Goal: Information Seeking & Learning: Learn about a topic

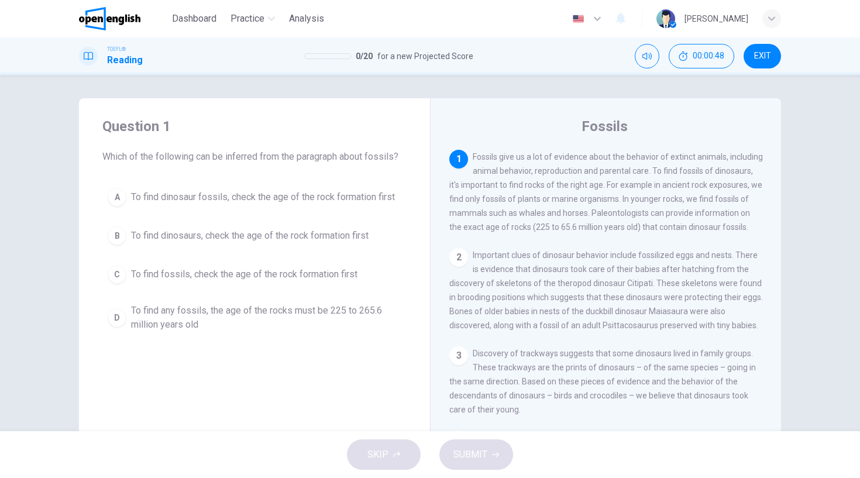
click at [115, 196] on div "A" at bounding box center [117, 197] width 19 height 19
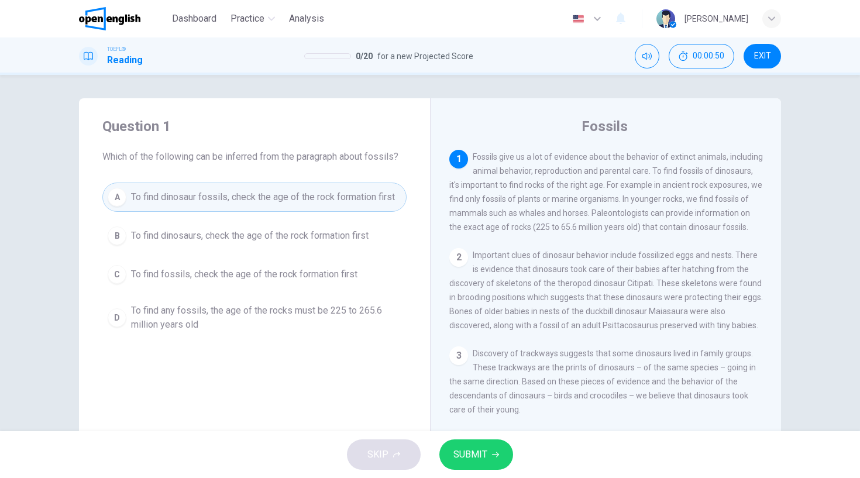
click at [471, 454] on span "SUBMIT" at bounding box center [470, 454] width 34 height 16
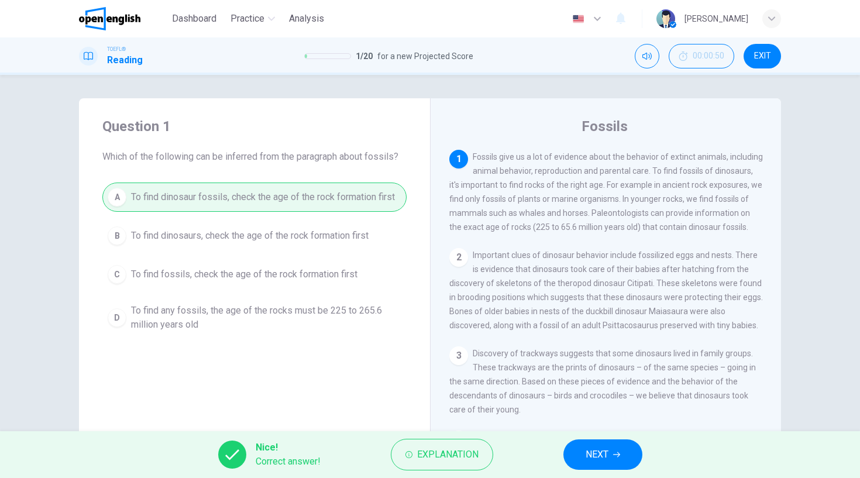
click at [588, 451] on span "NEXT" at bounding box center [596, 454] width 23 height 16
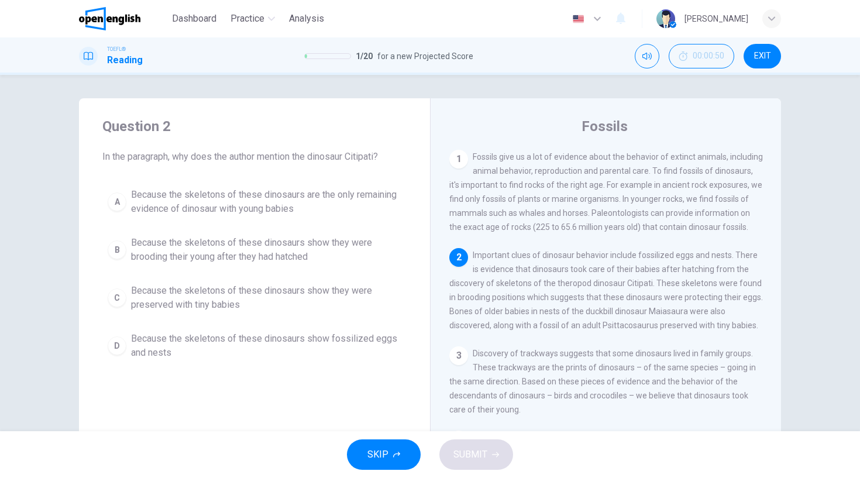
scroll to position [112, 0]
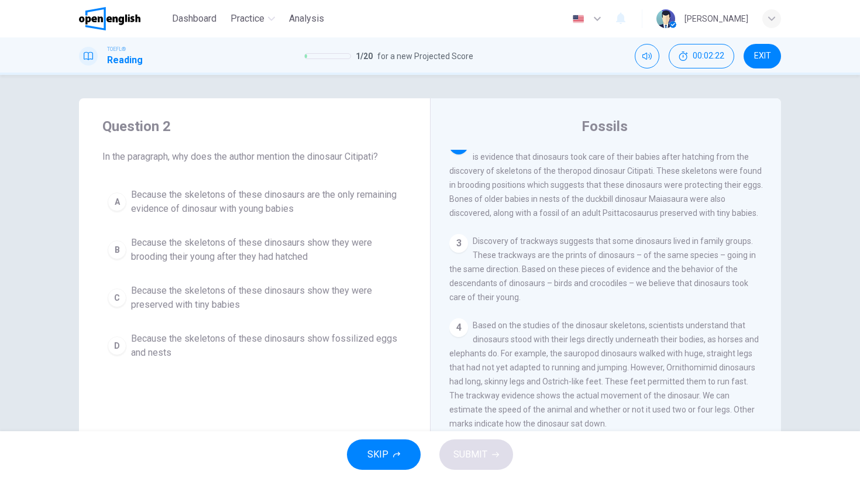
click at [116, 248] on div "B" at bounding box center [117, 249] width 19 height 19
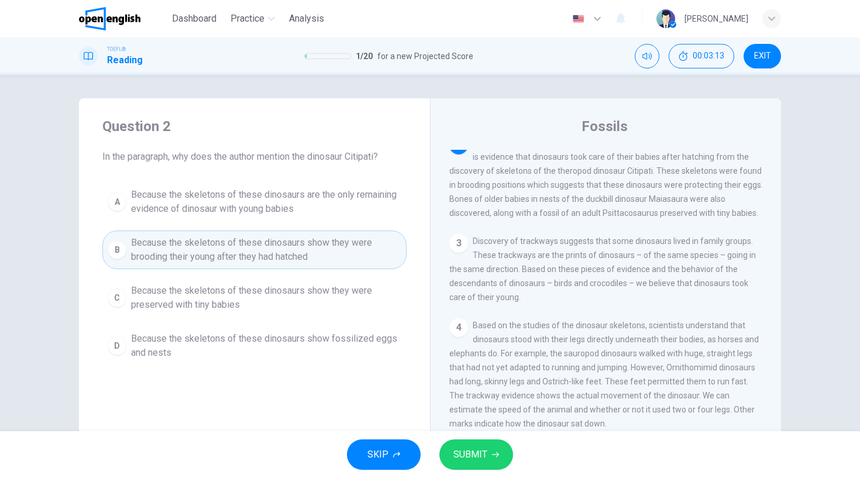
click at [482, 459] on span "SUBMIT" at bounding box center [470, 454] width 34 height 16
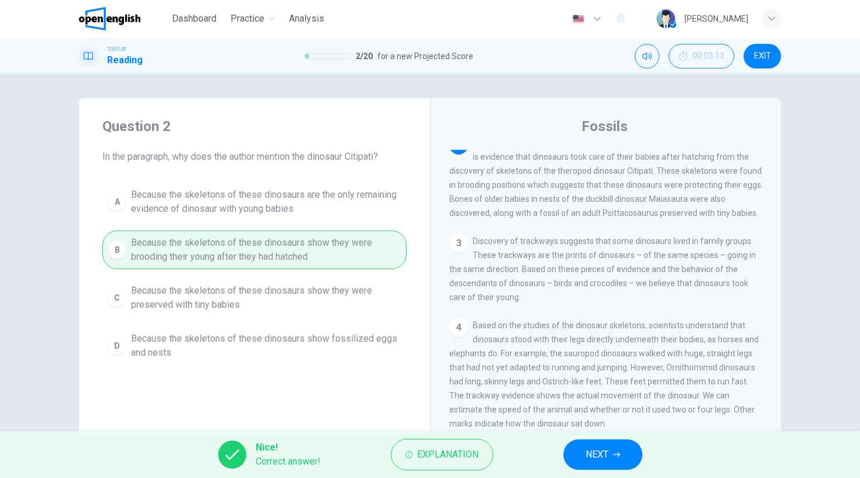
click at [587, 451] on span "NEXT" at bounding box center [596, 454] width 23 height 16
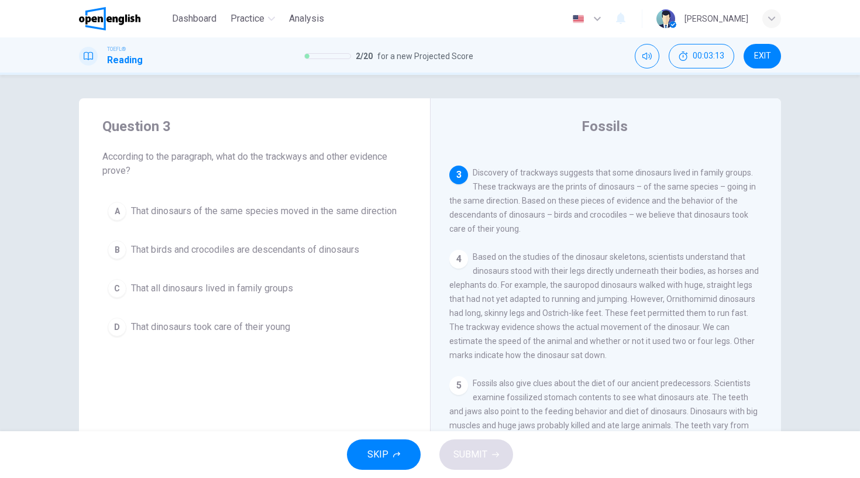
scroll to position [211, 0]
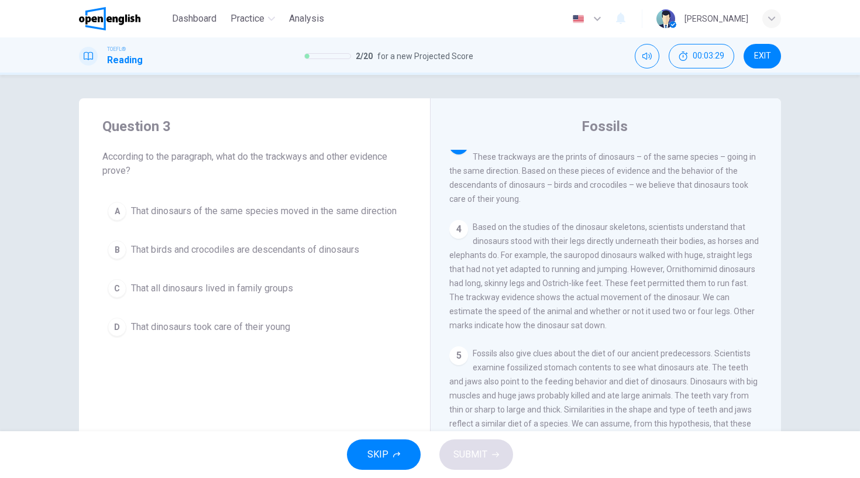
click at [116, 284] on div "C" at bounding box center [117, 288] width 19 height 19
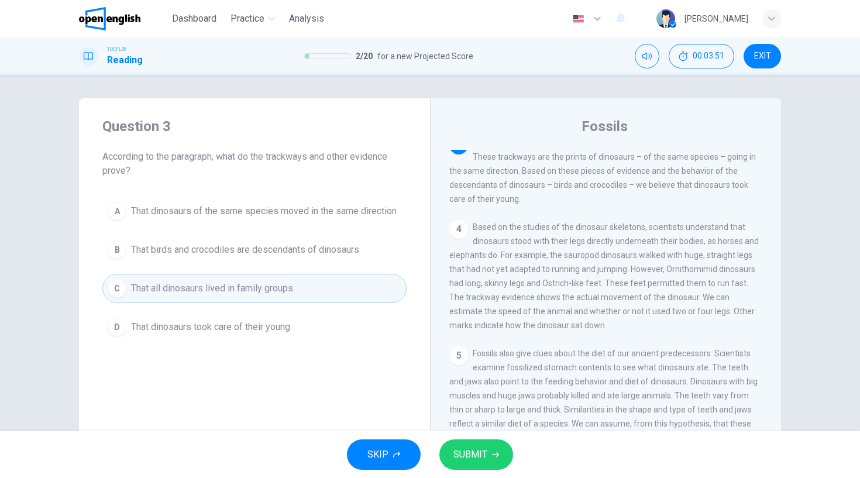
click at [119, 329] on div "D" at bounding box center [117, 327] width 19 height 19
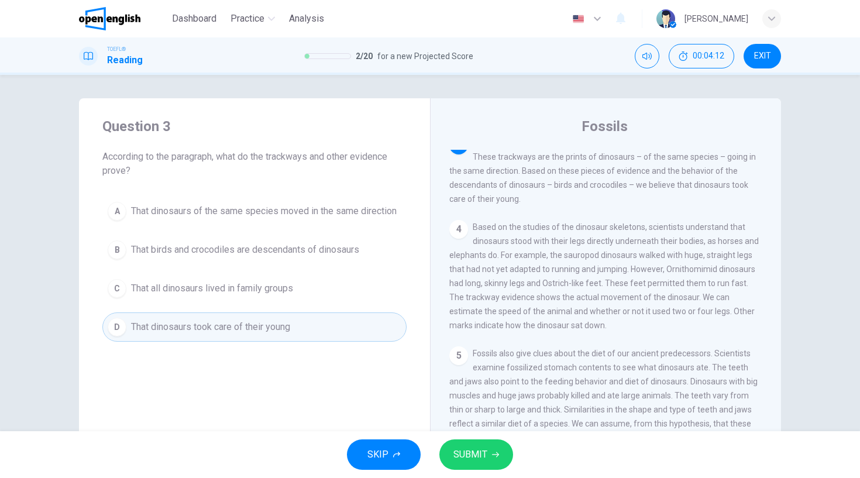
click at [481, 451] on span "SUBMIT" at bounding box center [470, 454] width 34 height 16
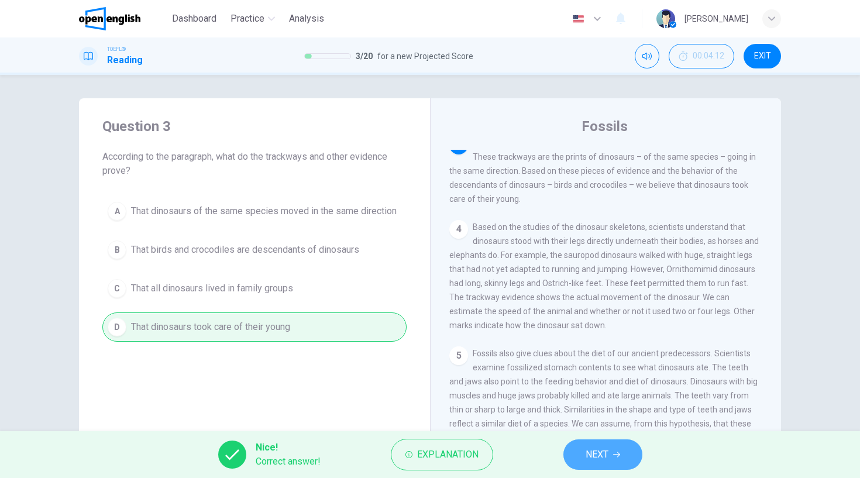
click at [594, 456] on span "NEXT" at bounding box center [596, 454] width 23 height 16
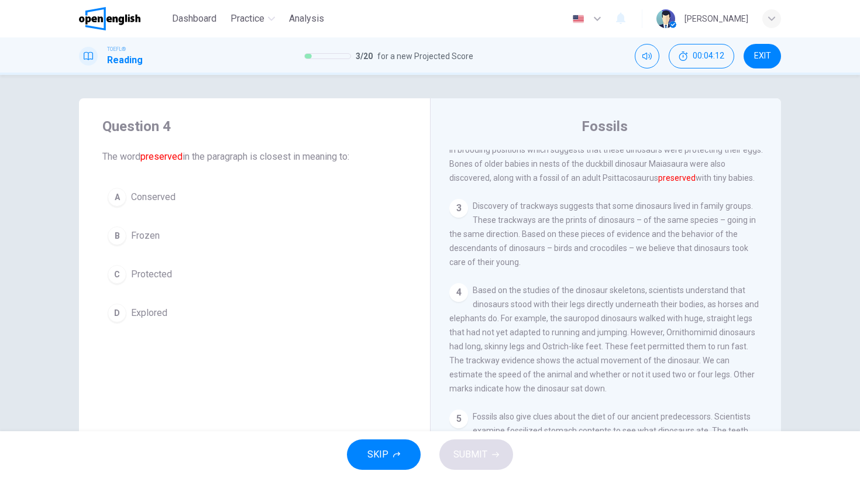
scroll to position [112, 0]
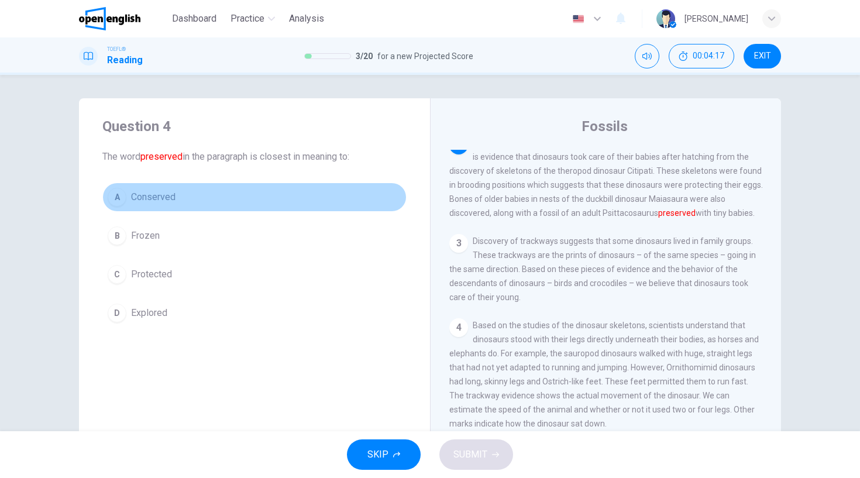
click at [121, 199] on div "A" at bounding box center [117, 197] width 19 height 19
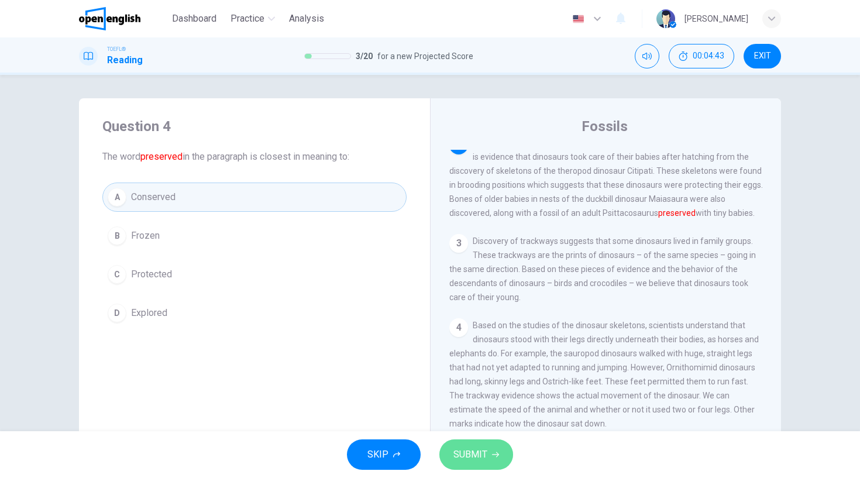
click at [484, 457] on span "SUBMIT" at bounding box center [470, 454] width 34 height 16
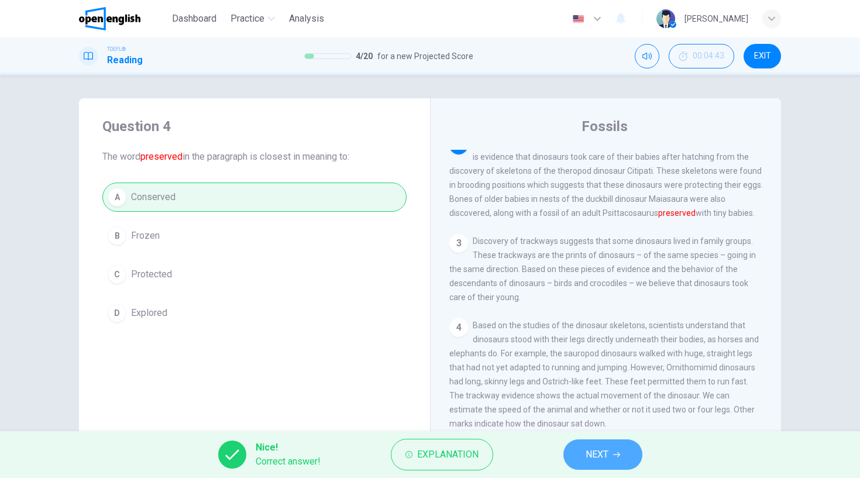
click at [596, 451] on span "NEXT" at bounding box center [596, 454] width 23 height 16
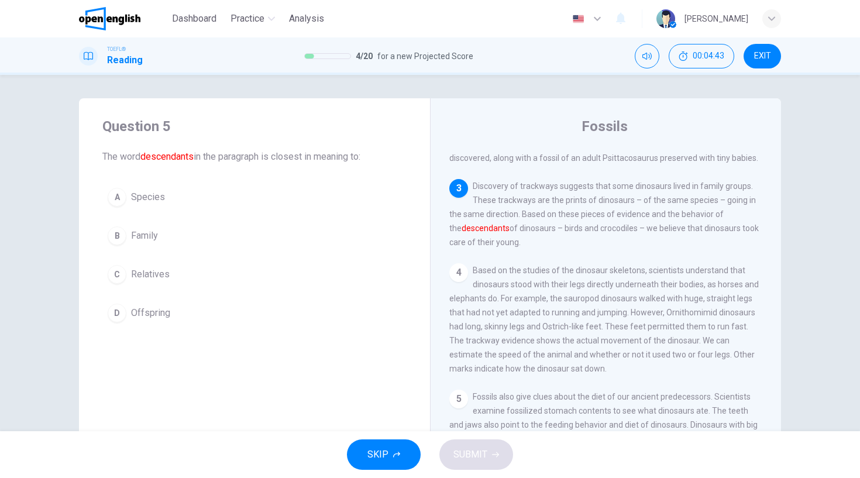
scroll to position [211, 0]
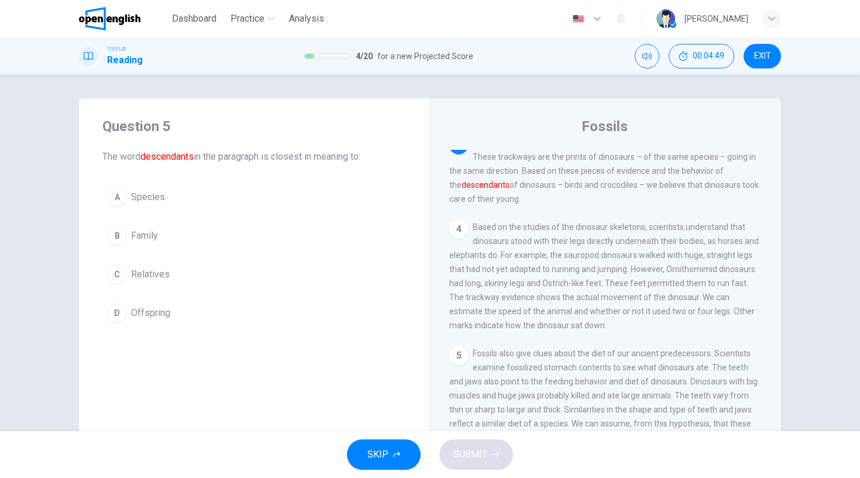
click at [114, 272] on div "C" at bounding box center [117, 274] width 19 height 19
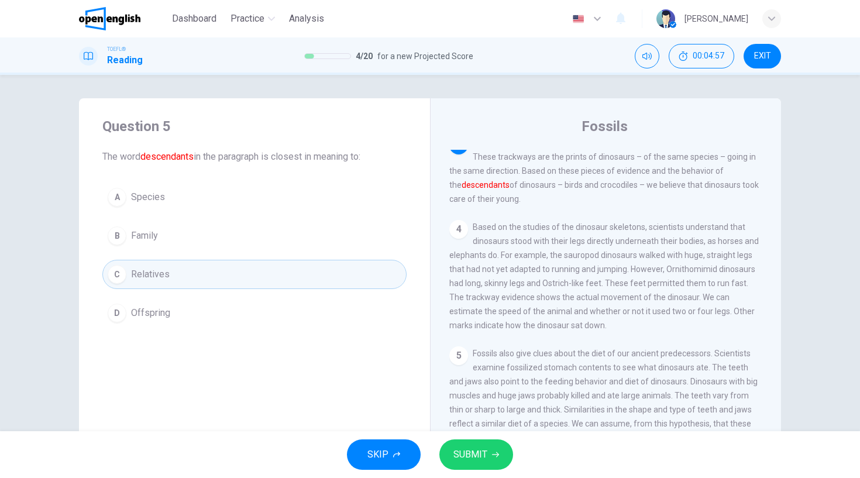
click at [491, 457] on button "SUBMIT" at bounding box center [476, 454] width 74 height 30
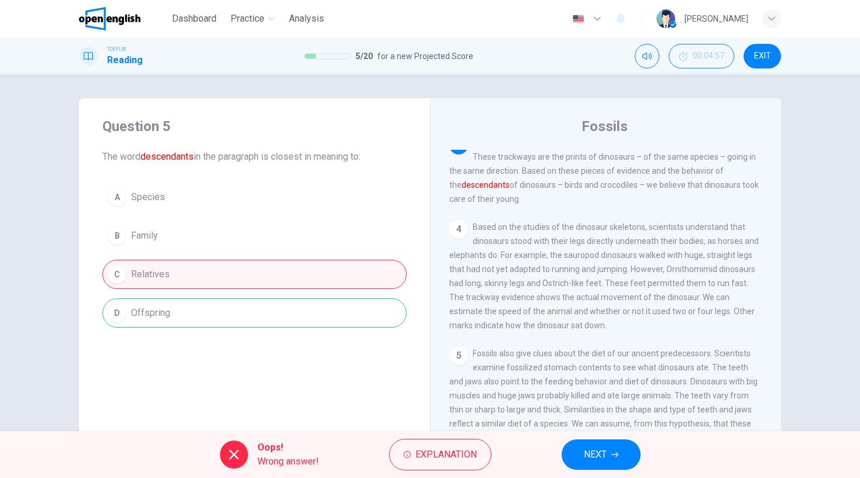
click at [589, 452] on span "NEXT" at bounding box center [595, 454] width 23 height 16
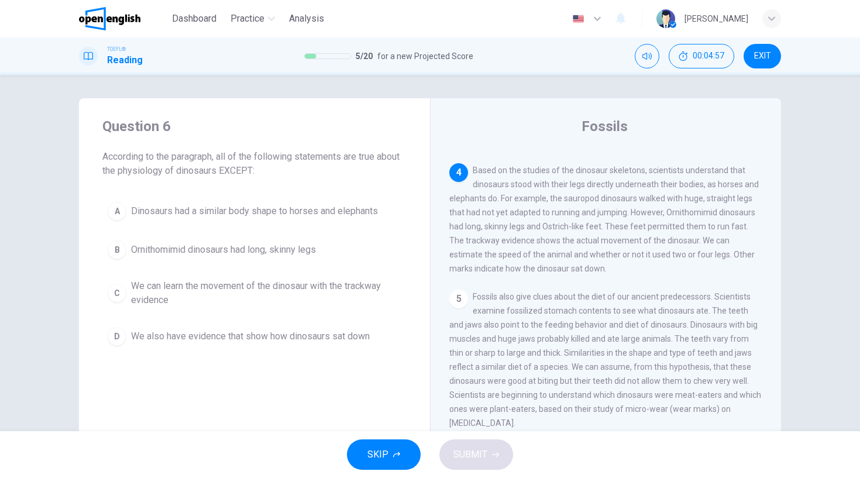
scroll to position [295, 0]
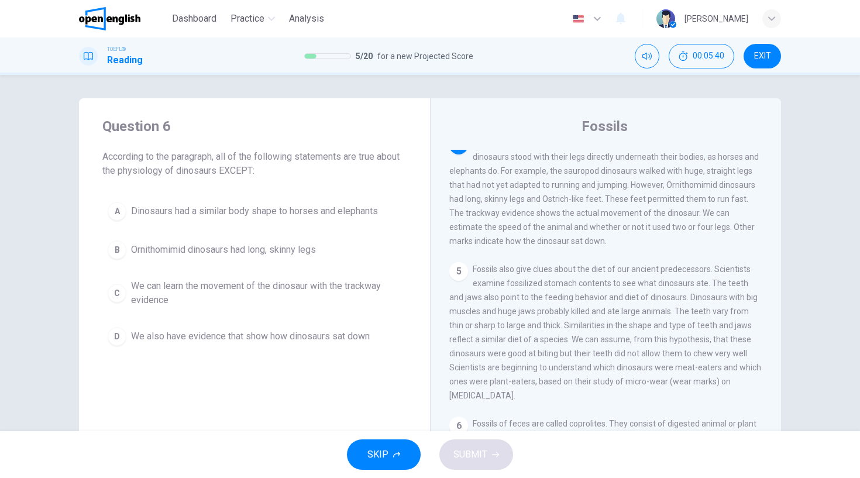
click at [116, 209] on div "A" at bounding box center [117, 211] width 19 height 19
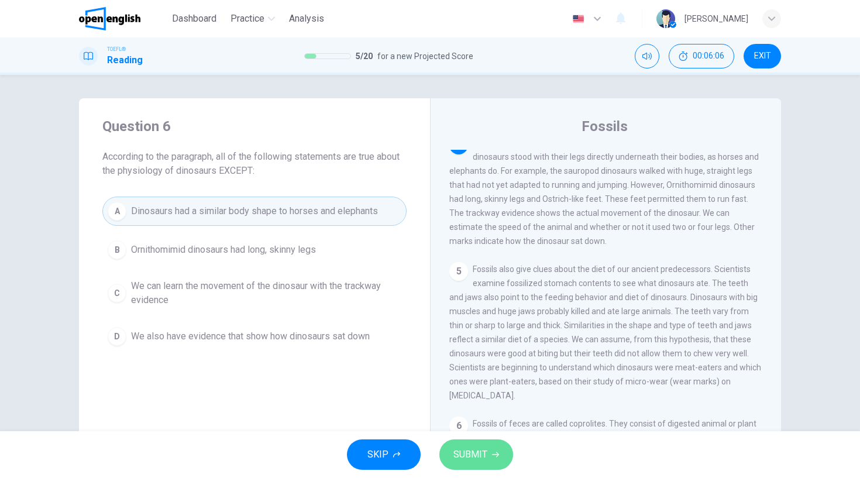
click at [491, 460] on button "SUBMIT" at bounding box center [476, 454] width 74 height 30
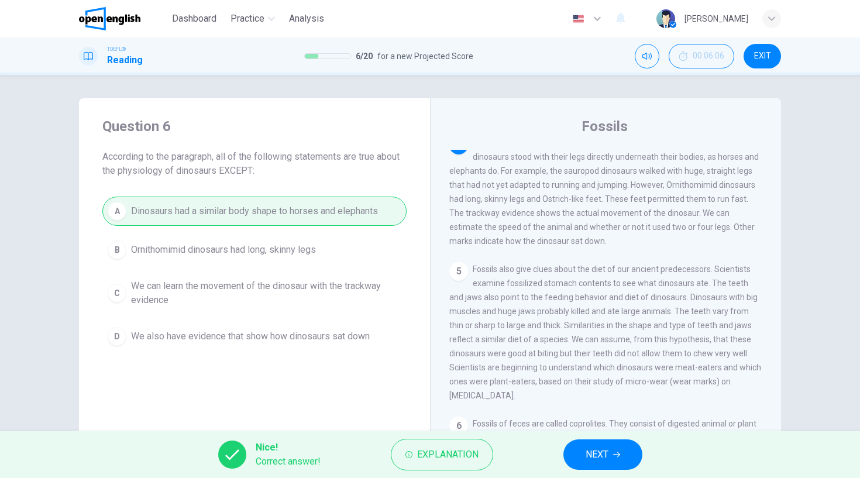
click at [592, 454] on span "NEXT" at bounding box center [596, 454] width 23 height 16
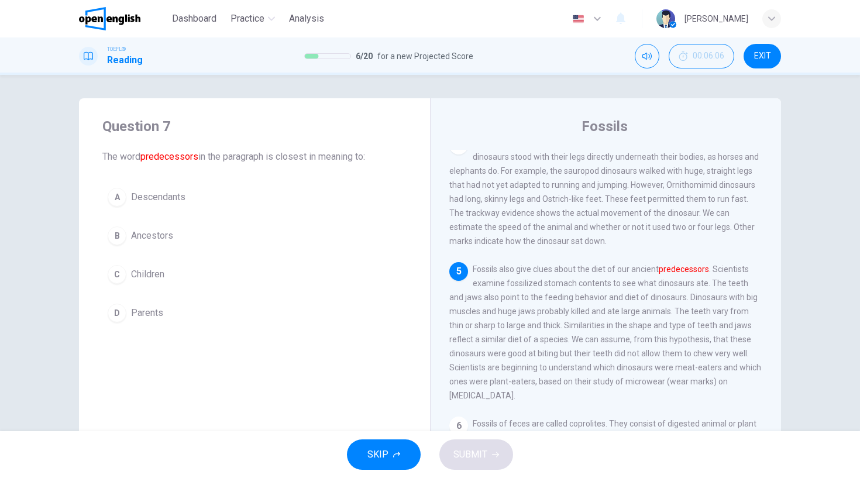
scroll to position [342, 0]
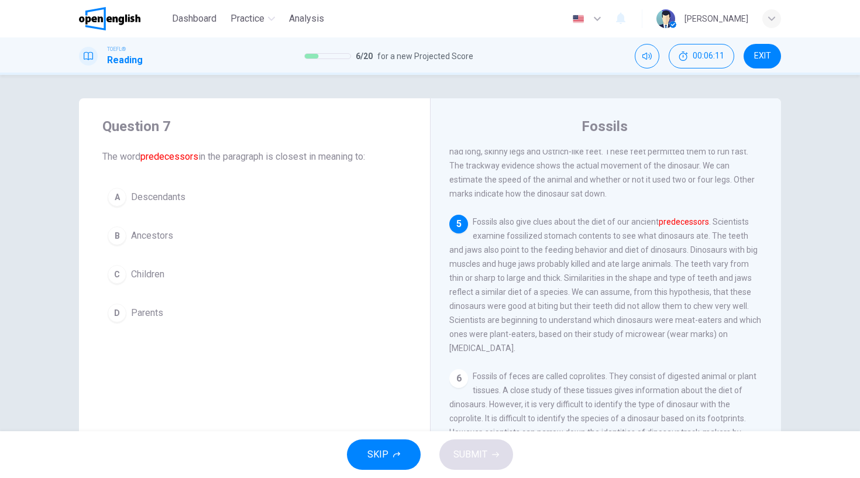
click at [113, 242] on div "B" at bounding box center [117, 235] width 19 height 19
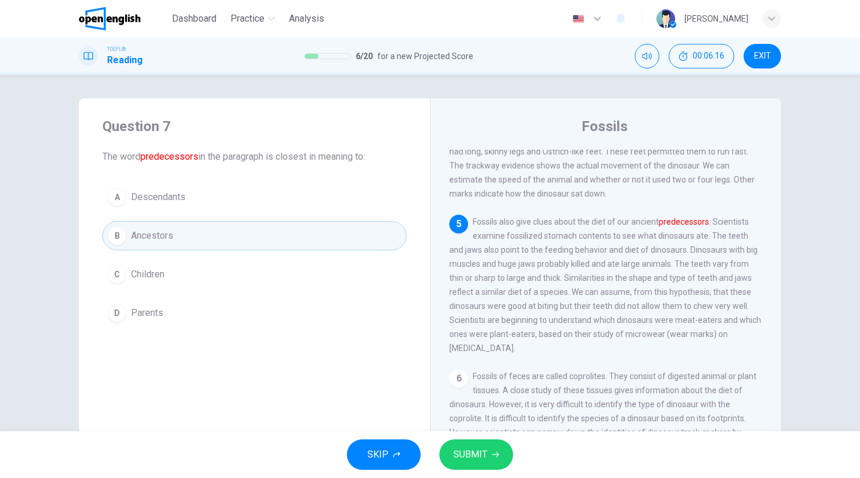
click at [472, 456] on span "SUBMIT" at bounding box center [470, 454] width 34 height 16
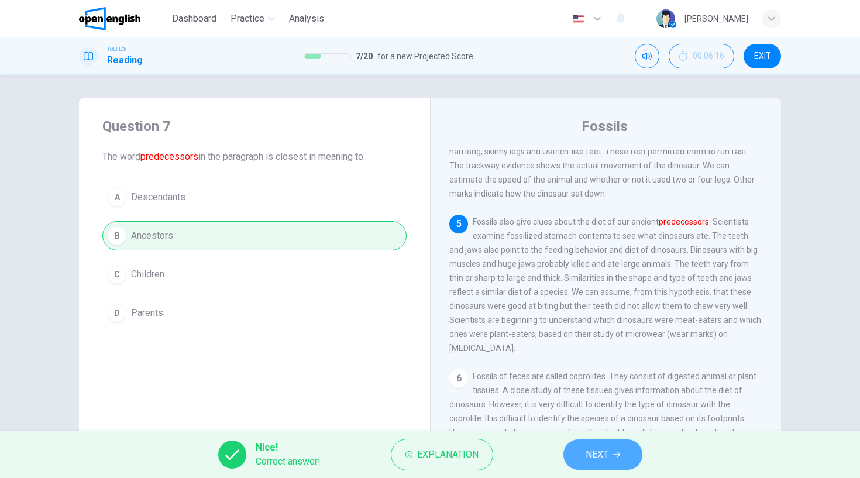
click at [596, 454] on span "NEXT" at bounding box center [596, 454] width 23 height 16
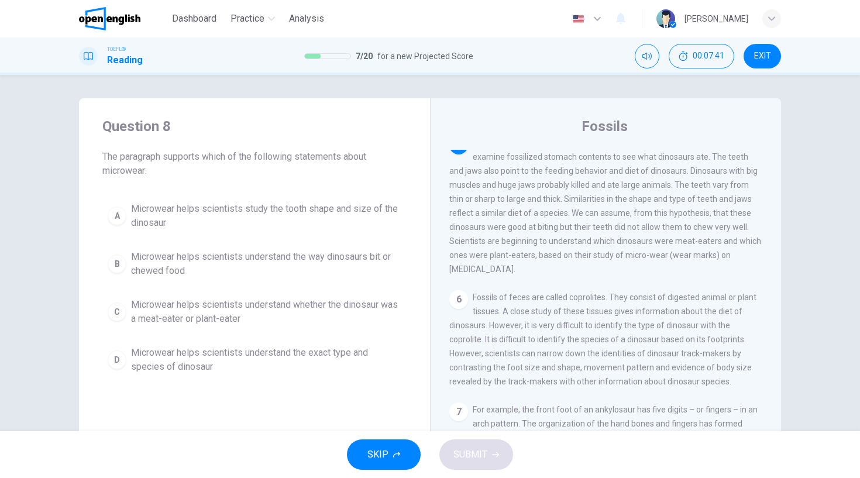
scroll to position [422, 0]
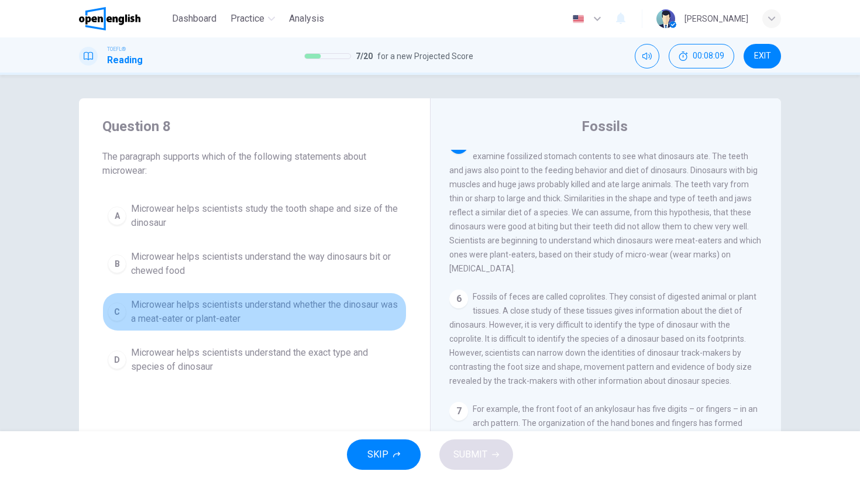
click at [116, 310] on div "C" at bounding box center [117, 311] width 19 height 19
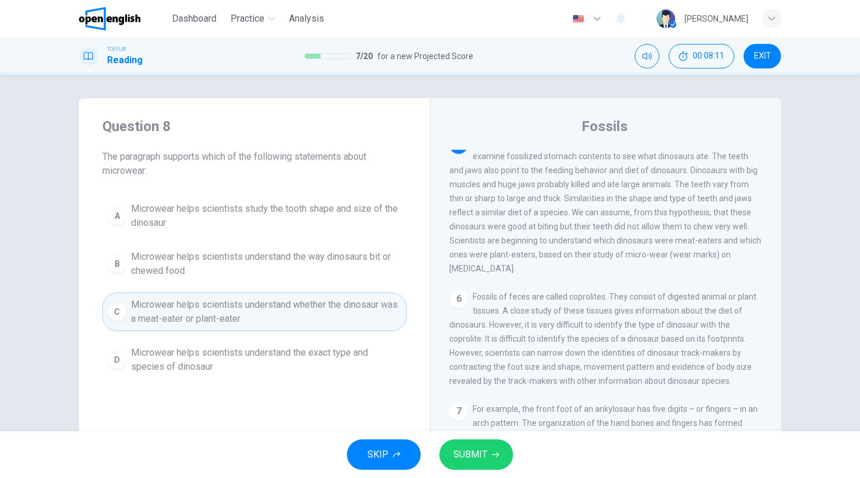
click at [486, 453] on span "SUBMIT" at bounding box center [470, 454] width 34 height 16
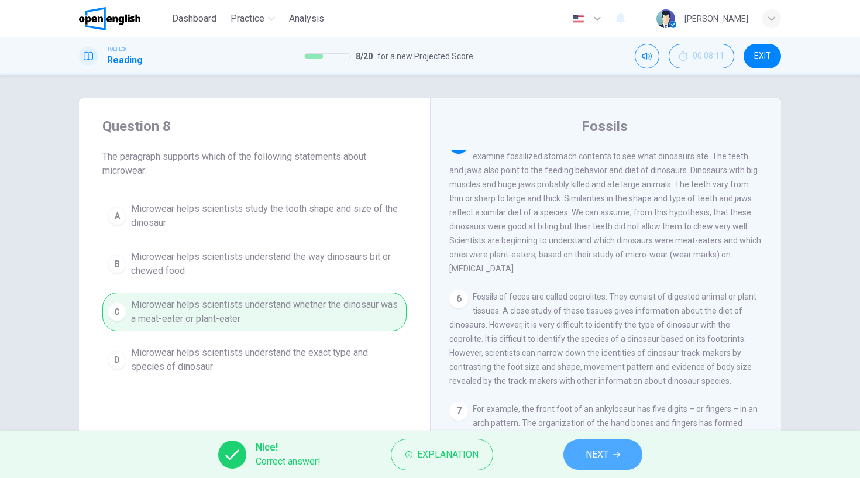
click at [620, 456] on button "NEXT" at bounding box center [602, 454] width 79 height 30
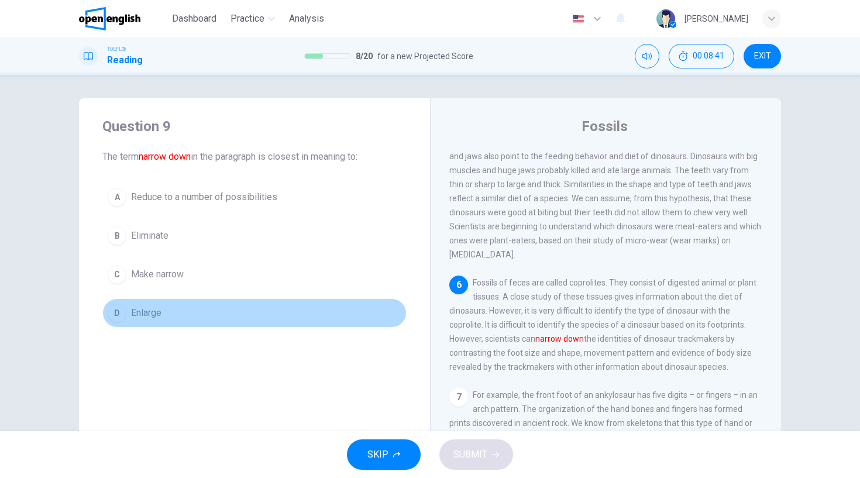
click at [110, 312] on div "D" at bounding box center [117, 312] width 19 height 19
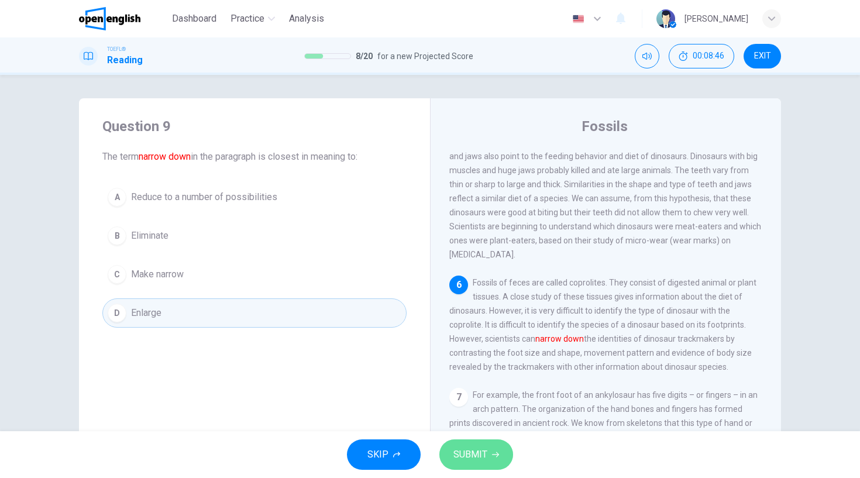
click at [484, 455] on span "SUBMIT" at bounding box center [470, 454] width 34 height 16
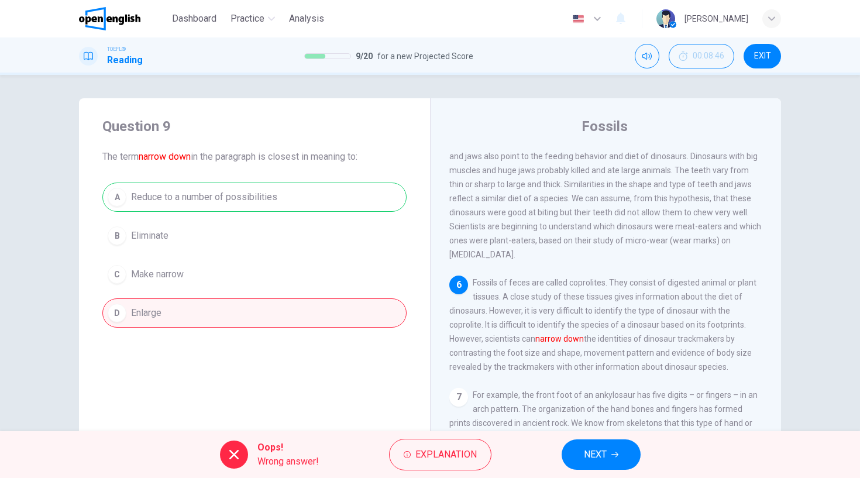
click at [599, 448] on span "NEXT" at bounding box center [595, 454] width 23 height 16
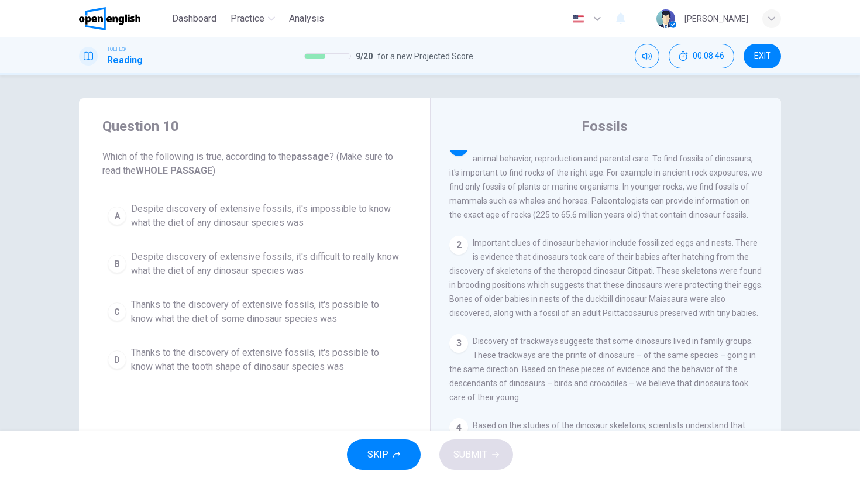
scroll to position [0, 0]
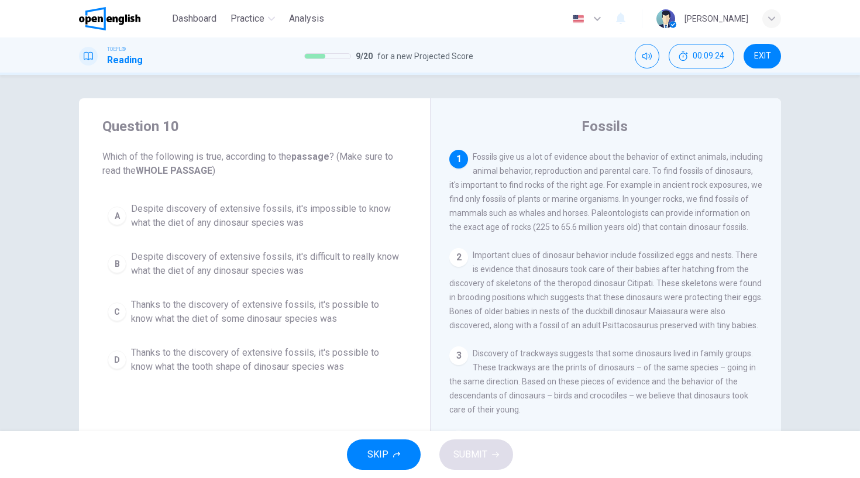
click at [112, 312] on div "C" at bounding box center [117, 311] width 19 height 19
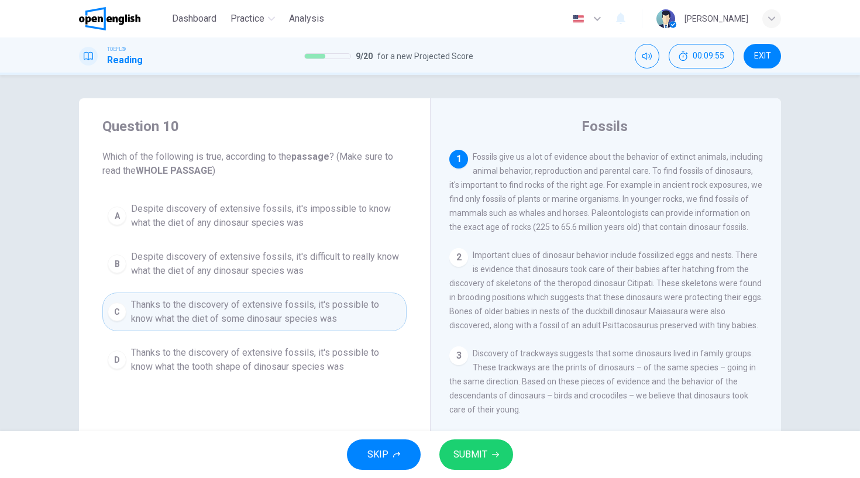
click at [482, 450] on span "SUBMIT" at bounding box center [470, 454] width 34 height 16
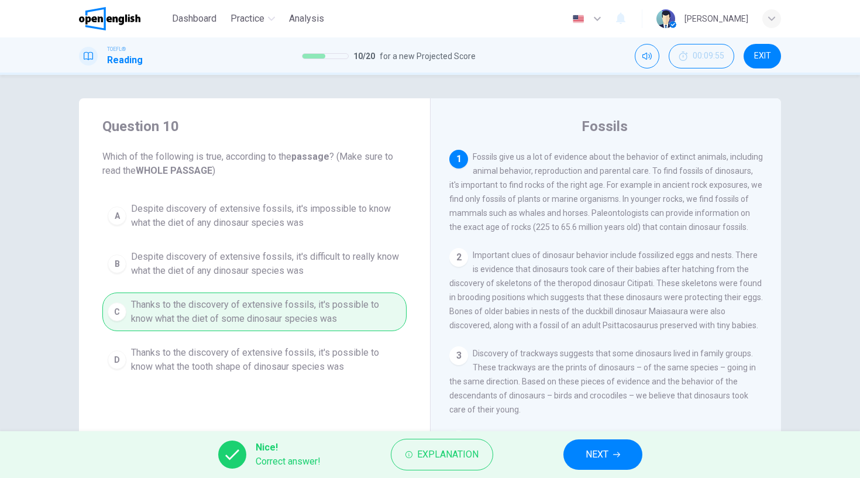
click at [604, 457] on span "NEXT" at bounding box center [596, 454] width 23 height 16
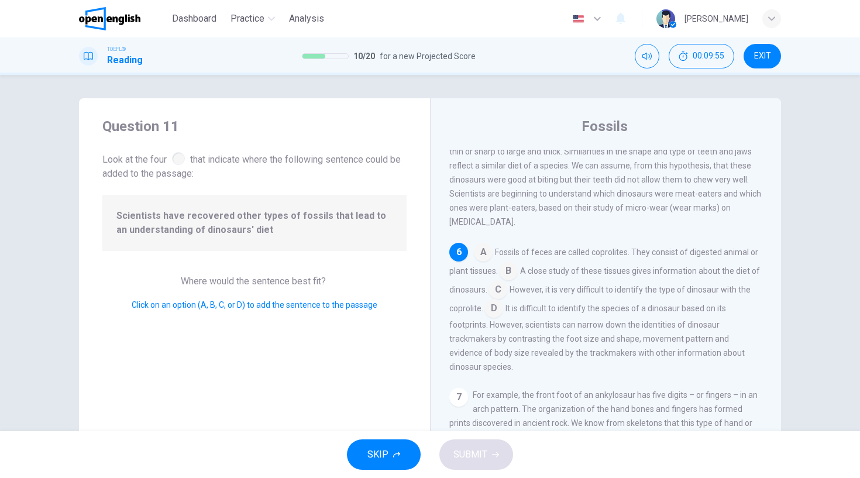
scroll to position [482, 0]
click at [504, 287] on input at bounding box center [497, 290] width 19 height 19
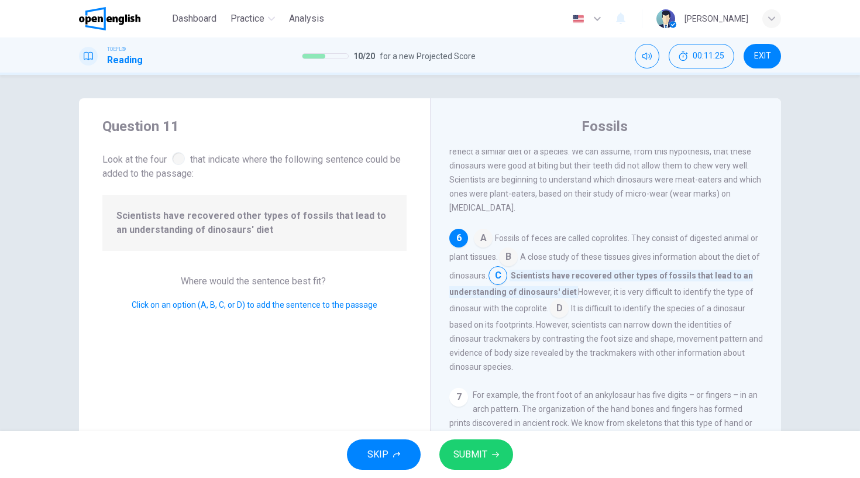
click at [507, 285] on input at bounding box center [497, 276] width 19 height 19
click at [475, 244] on div "A Fossils of feces are called coprolites. They consist of digested animal or pl…" at bounding box center [605, 301] width 313 height 145
click at [477, 249] on input at bounding box center [483, 239] width 19 height 19
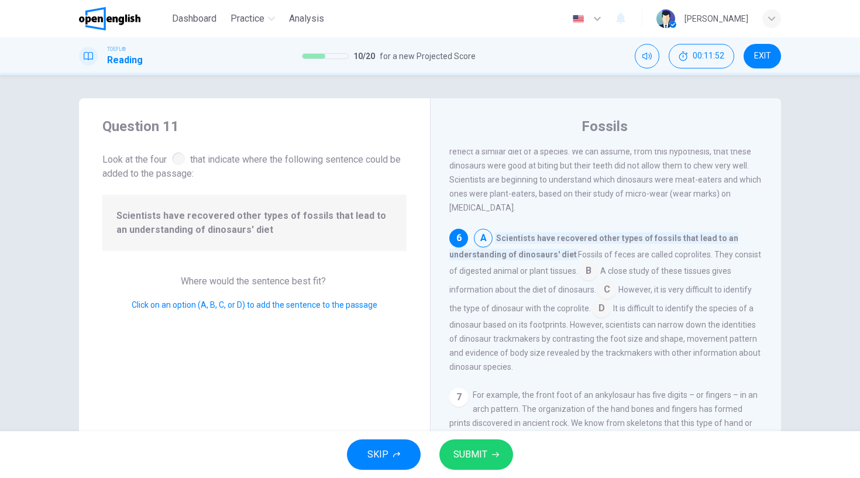
click at [602, 300] on input at bounding box center [606, 290] width 19 height 19
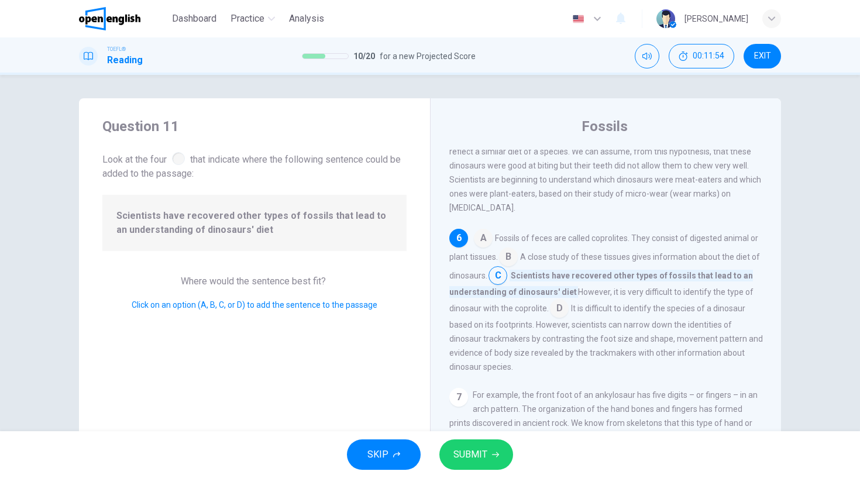
click at [494, 446] on button "SUBMIT" at bounding box center [476, 454] width 74 height 30
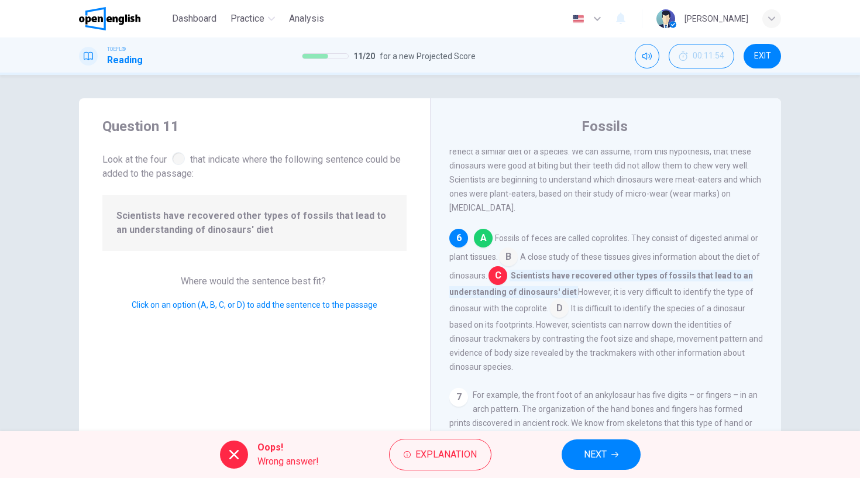
click at [595, 458] on span "NEXT" at bounding box center [595, 454] width 23 height 16
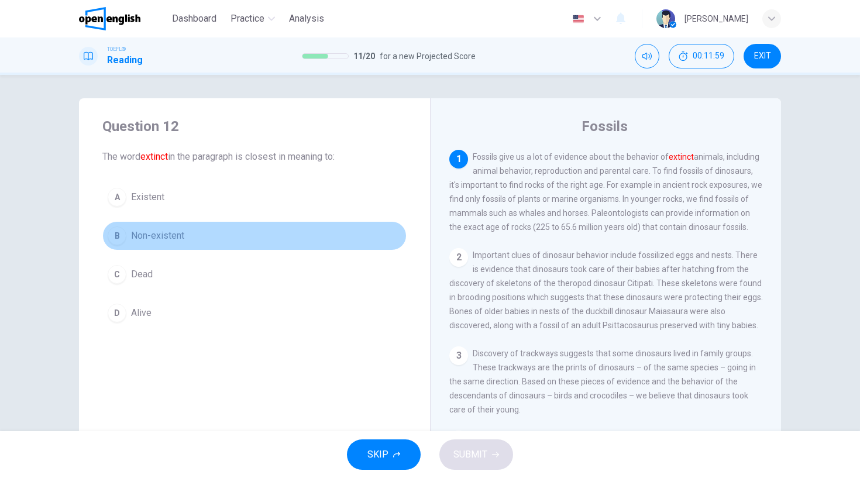
click at [116, 238] on div "B" at bounding box center [117, 235] width 19 height 19
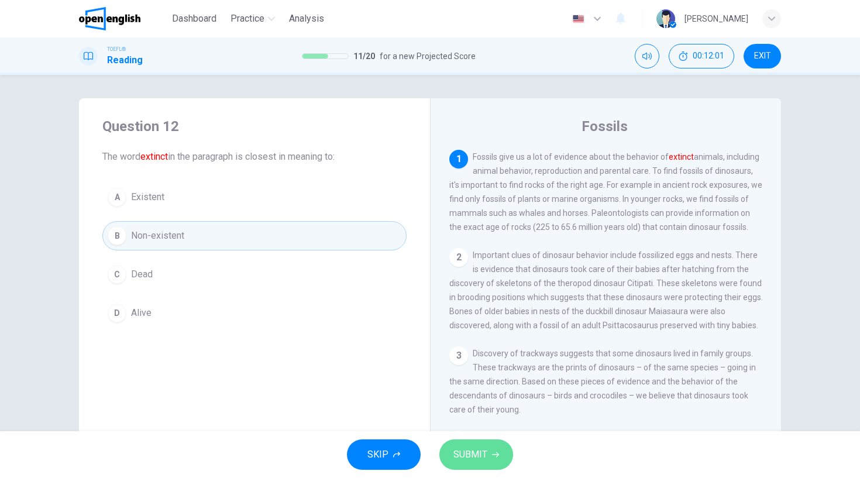
click at [481, 460] on span "SUBMIT" at bounding box center [470, 454] width 34 height 16
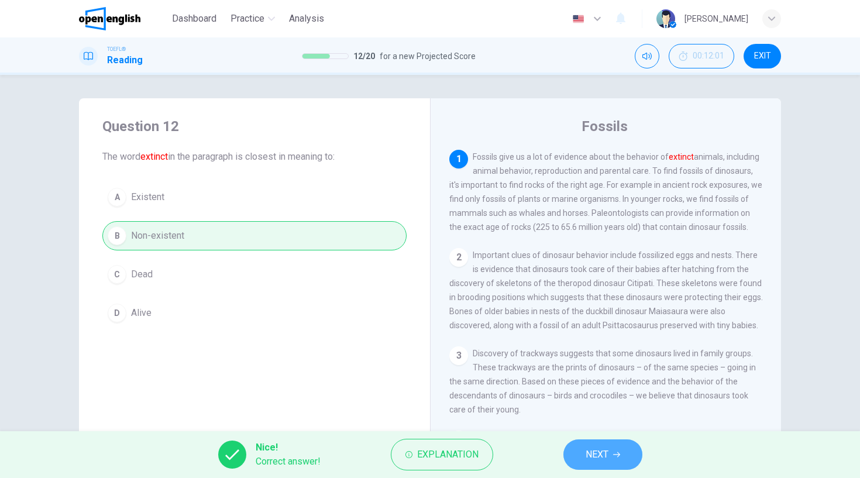
click at [620, 446] on button "NEXT" at bounding box center [602, 454] width 79 height 30
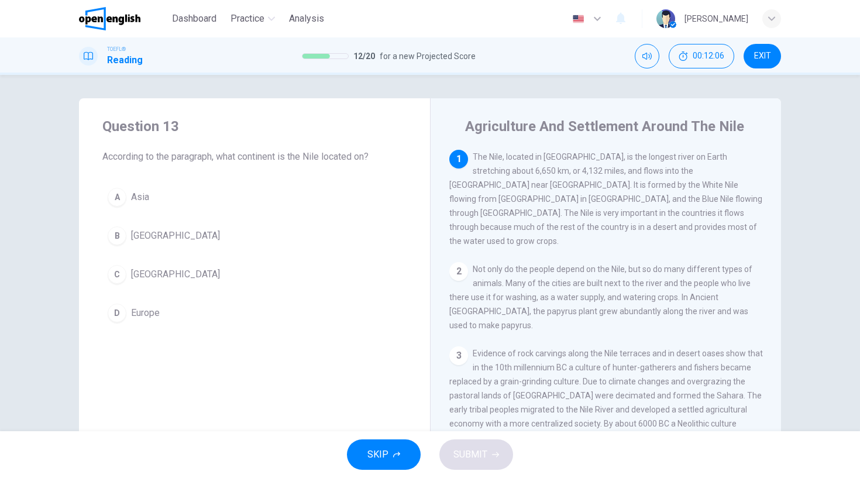
click at [113, 274] on div "C" at bounding box center [117, 274] width 19 height 19
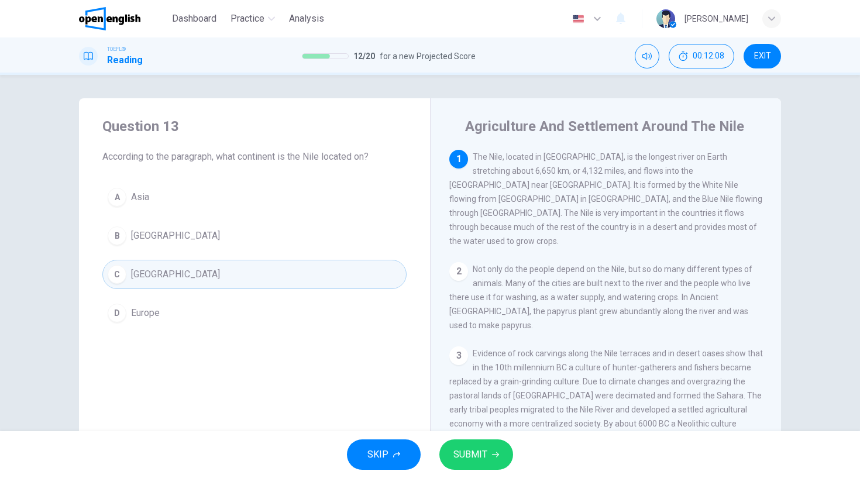
click at [477, 454] on span "SUBMIT" at bounding box center [470, 454] width 34 height 16
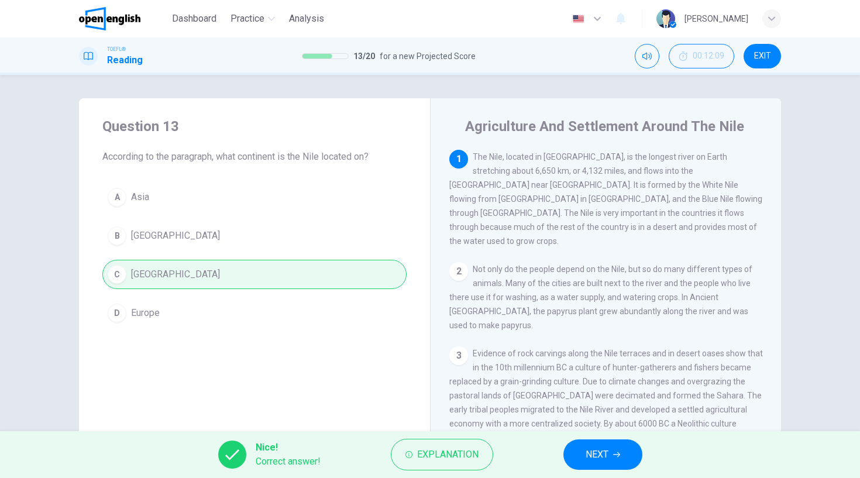
click at [593, 458] on span "NEXT" at bounding box center [596, 454] width 23 height 16
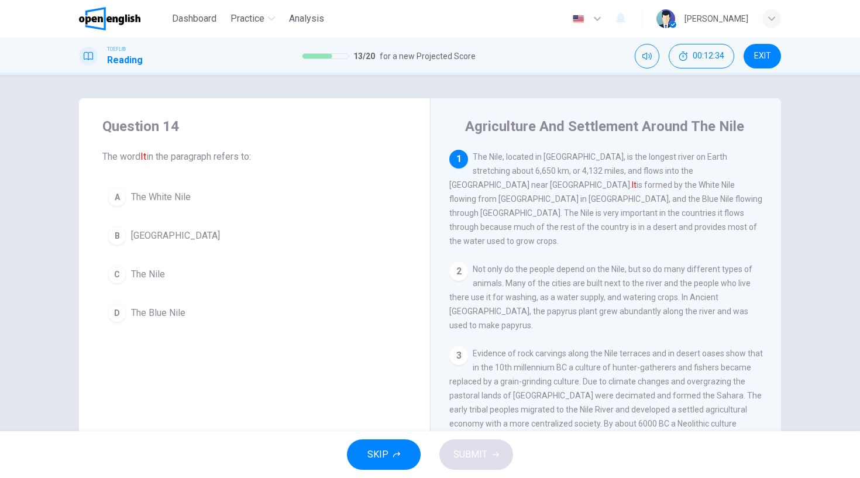
click at [117, 272] on div "C" at bounding box center [117, 274] width 19 height 19
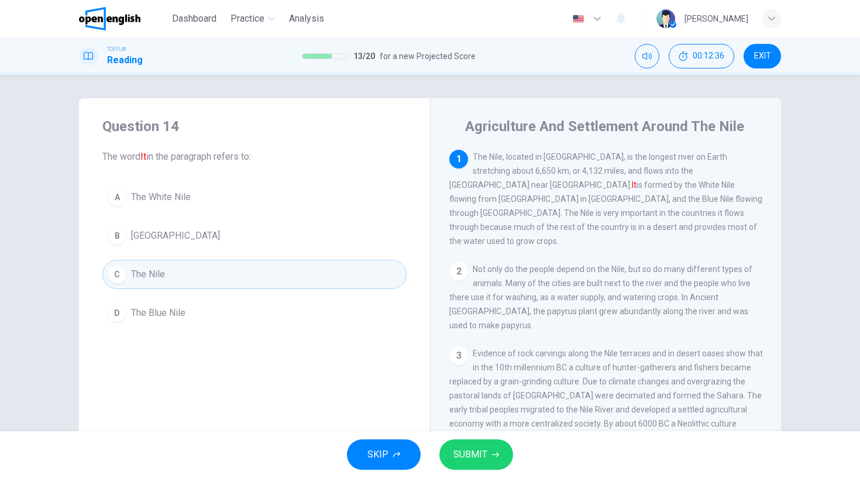
click at [472, 449] on span "SUBMIT" at bounding box center [470, 454] width 34 height 16
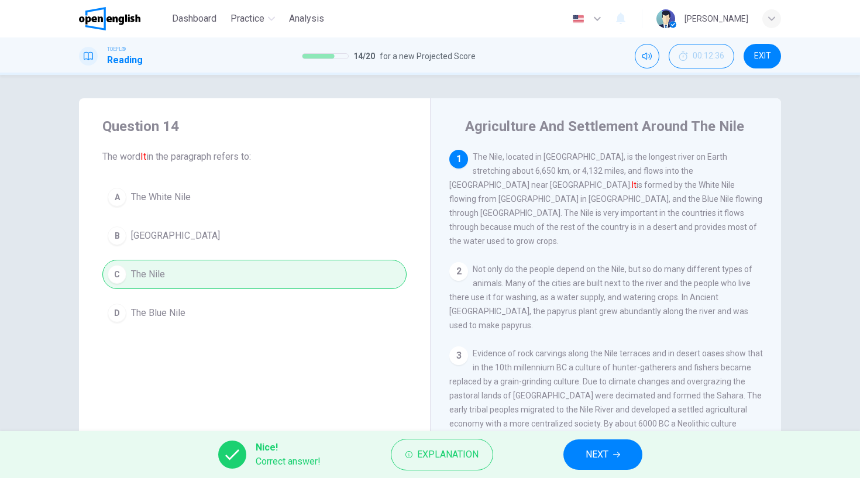
click at [598, 457] on span "NEXT" at bounding box center [596, 454] width 23 height 16
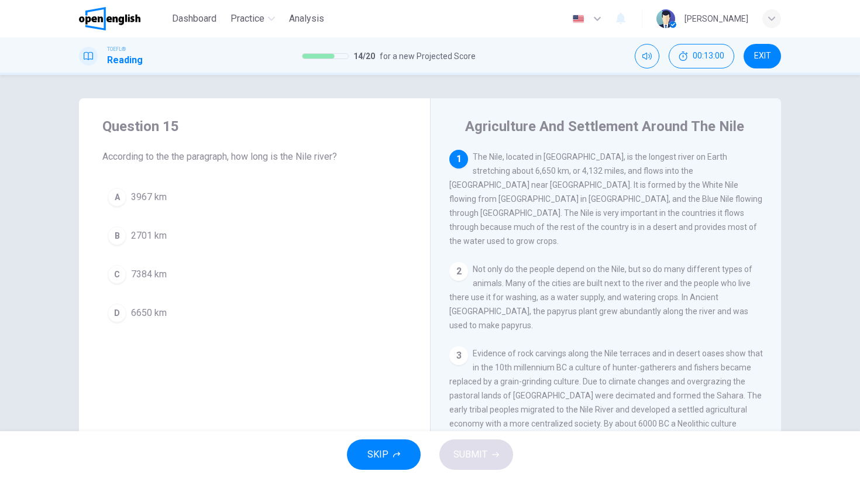
click at [114, 315] on div "D" at bounding box center [117, 312] width 19 height 19
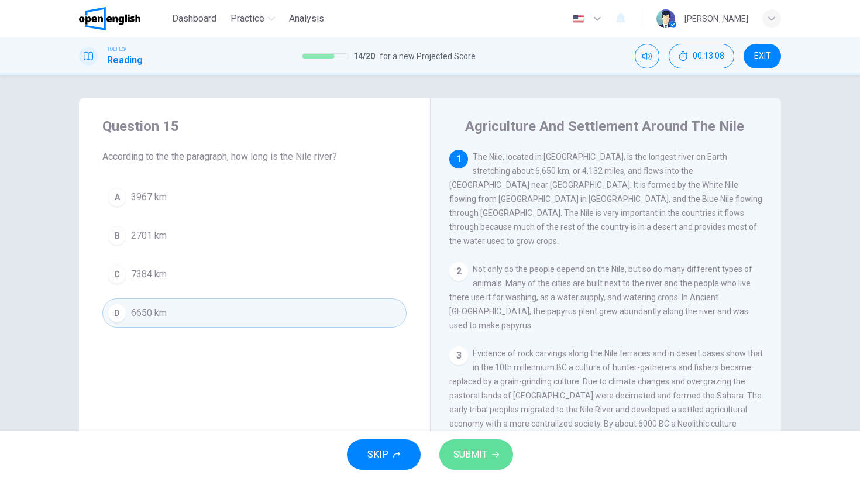
click at [478, 456] on span "SUBMIT" at bounding box center [470, 454] width 34 height 16
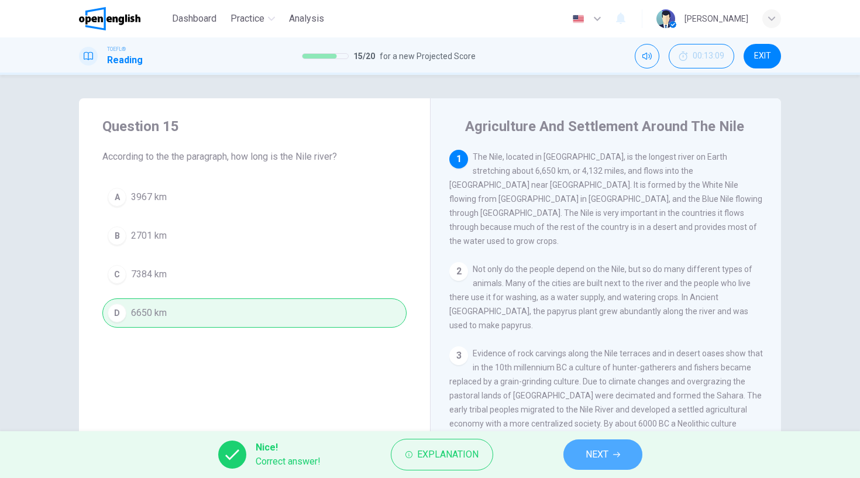
click at [594, 456] on span "NEXT" at bounding box center [596, 454] width 23 height 16
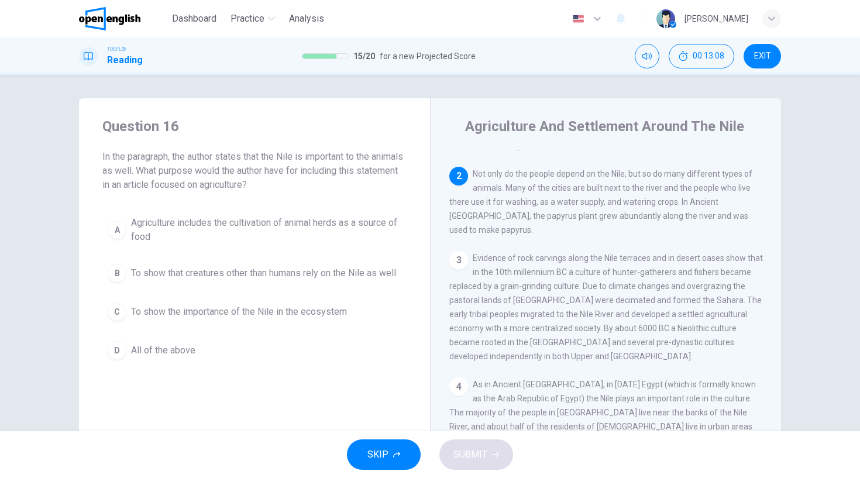
scroll to position [98, 0]
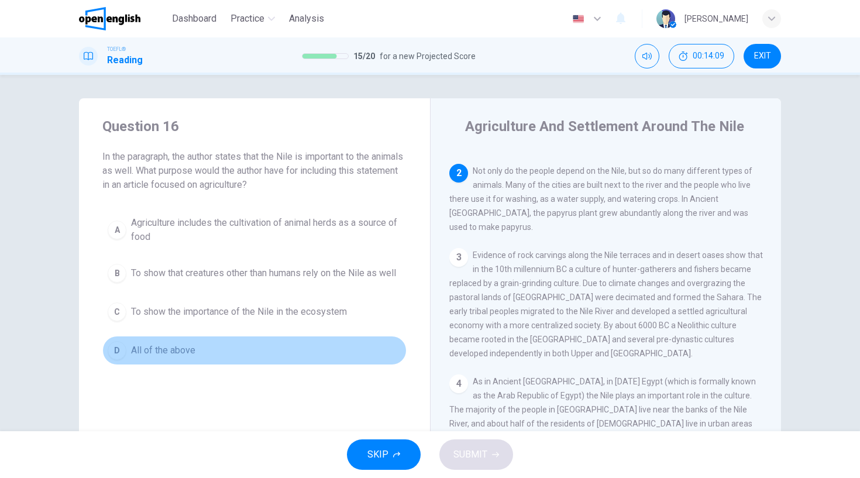
click at [115, 360] on div "D" at bounding box center [117, 350] width 19 height 19
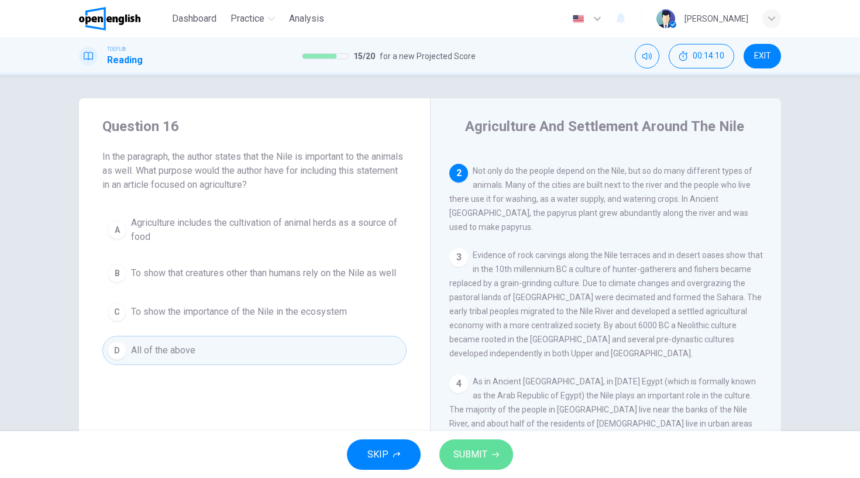
click at [480, 458] on span "SUBMIT" at bounding box center [470, 454] width 34 height 16
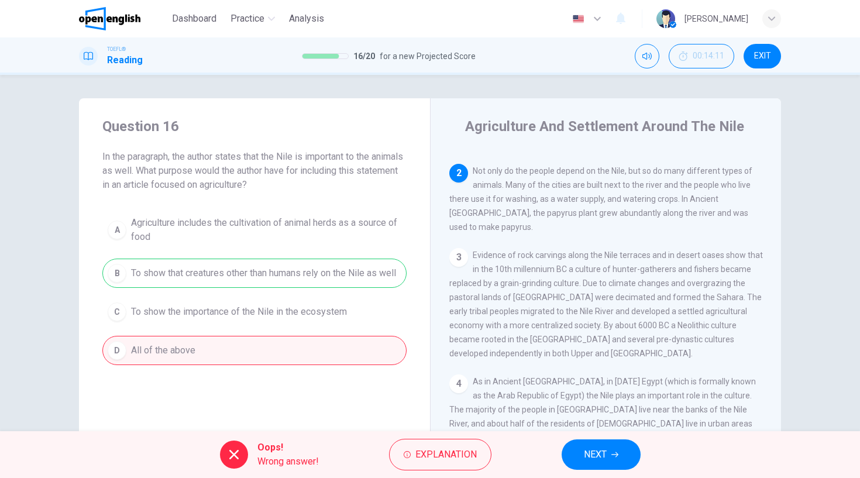
click at [584, 457] on span "NEXT" at bounding box center [595, 454] width 23 height 16
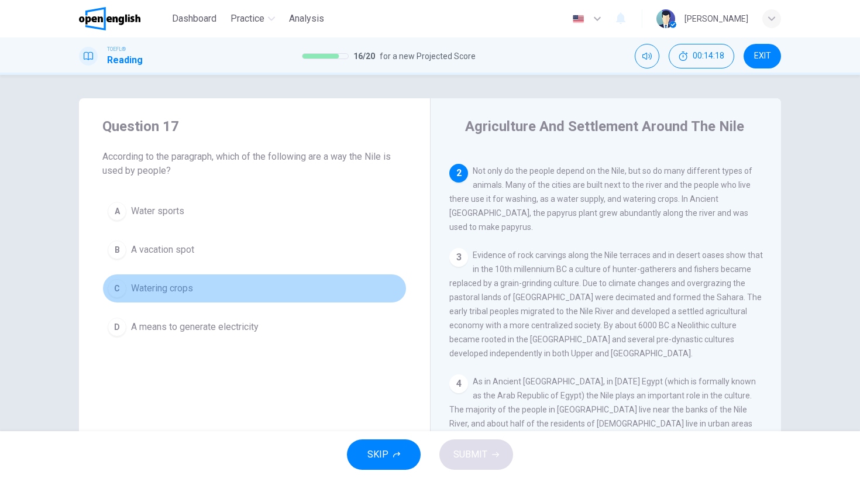
click at [116, 280] on div "C" at bounding box center [117, 288] width 19 height 19
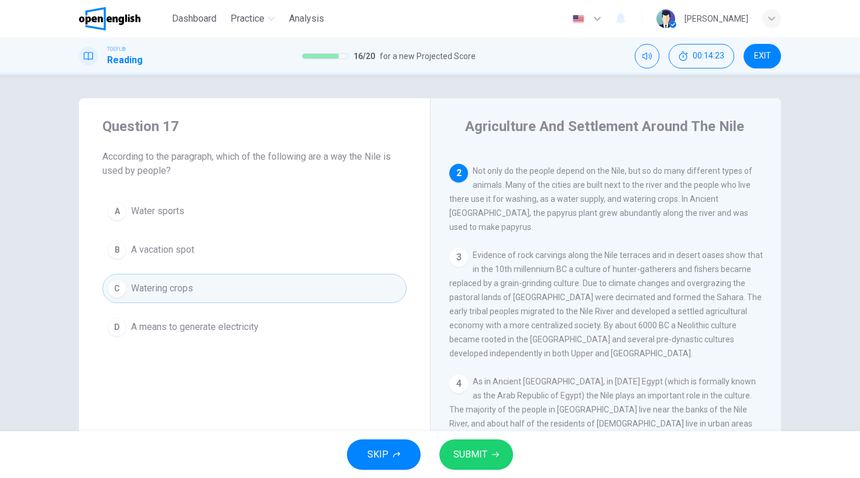
click at [474, 456] on span "SUBMIT" at bounding box center [470, 454] width 34 height 16
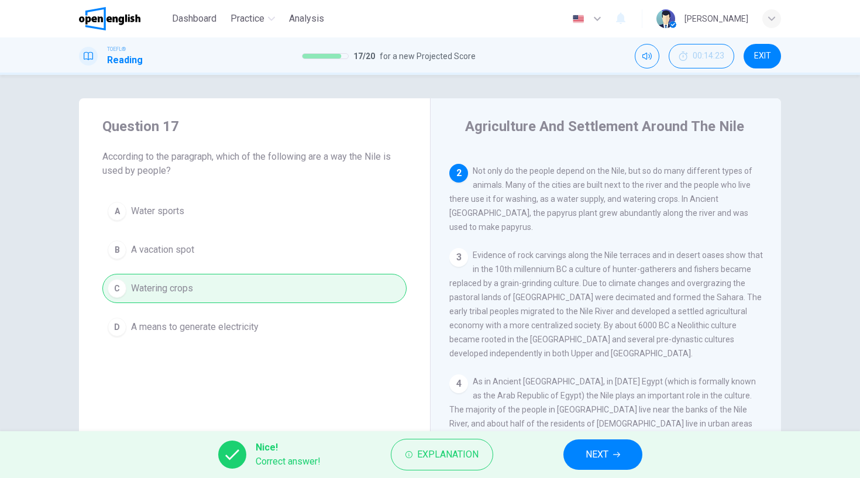
click at [602, 456] on span "NEXT" at bounding box center [596, 454] width 23 height 16
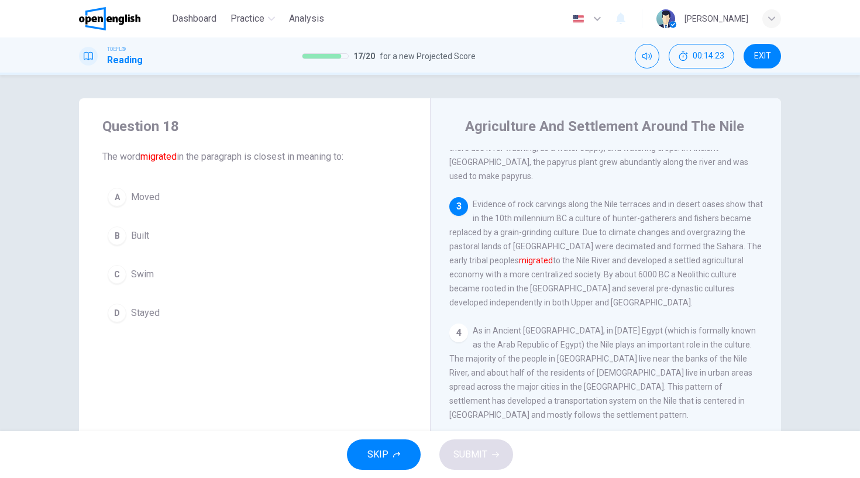
scroll to position [155, 0]
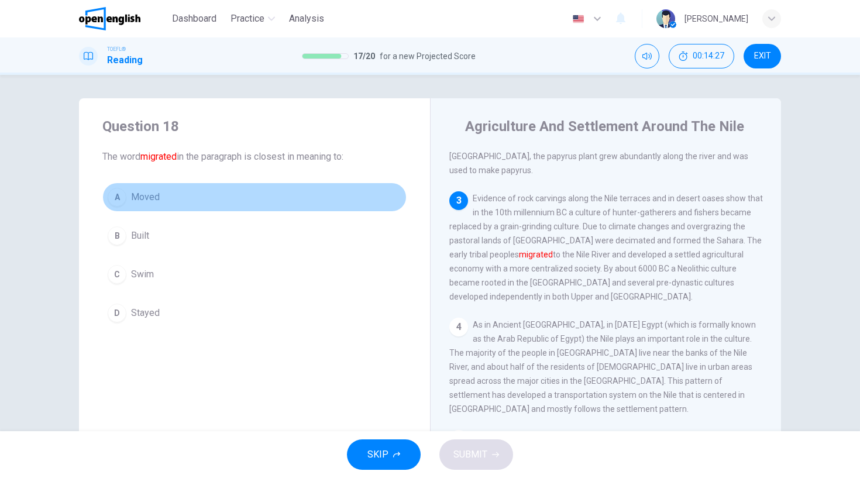
click at [116, 202] on div "A" at bounding box center [117, 197] width 19 height 19
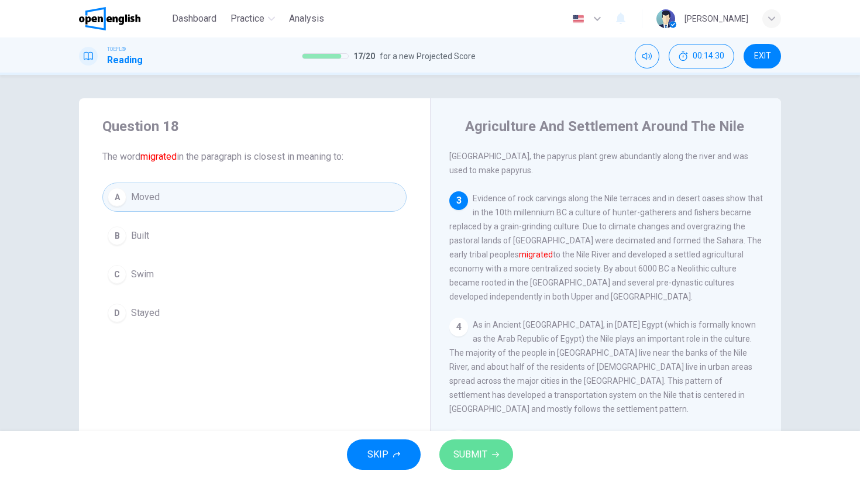
click at [477, 451] on span "SUBMIT" at bounding box center [470, 454] width 34 height 16
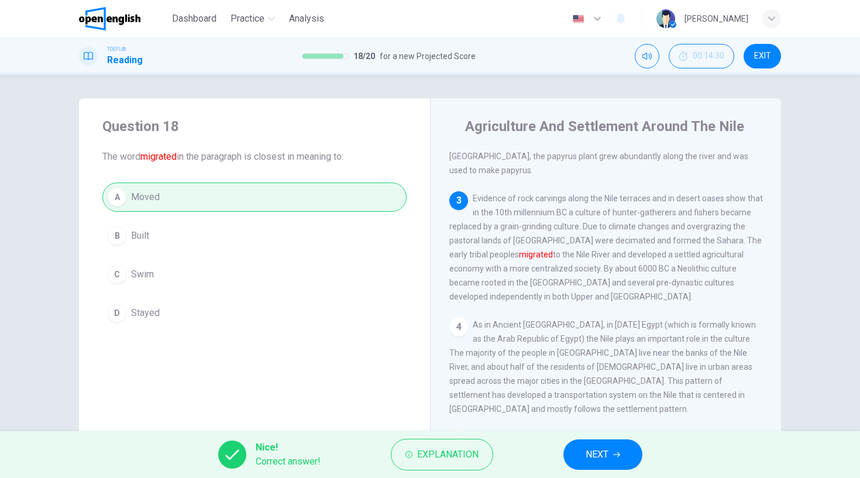
click at [605, 453] on span "NEXT" at bounding box center [596, 454] width 23 height 16
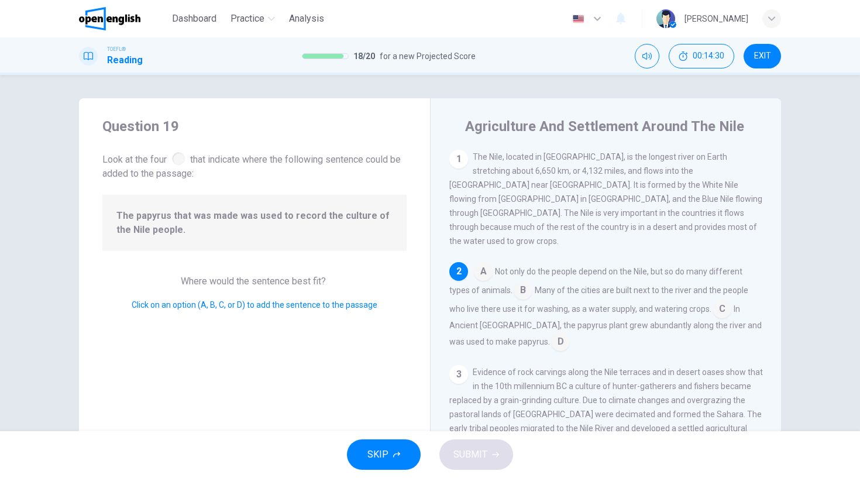
scroll to position [98, 0]
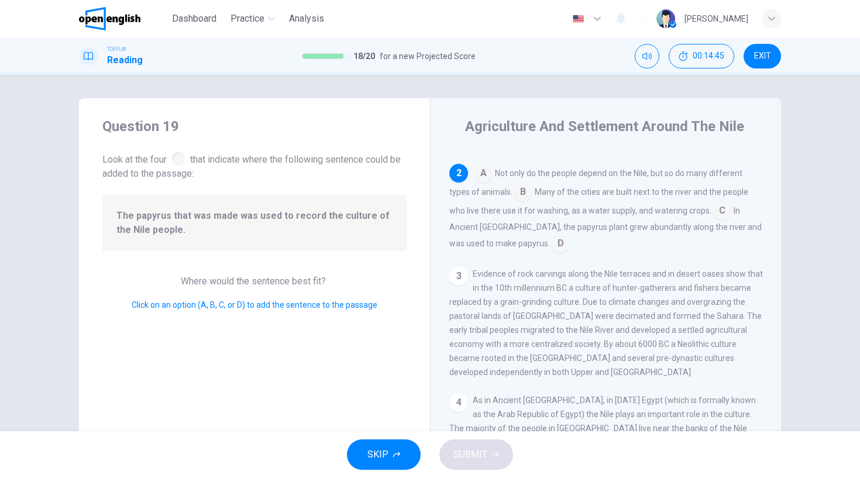
click at [551, 235] on input at bounding box center [560, 244] width 19 height 19
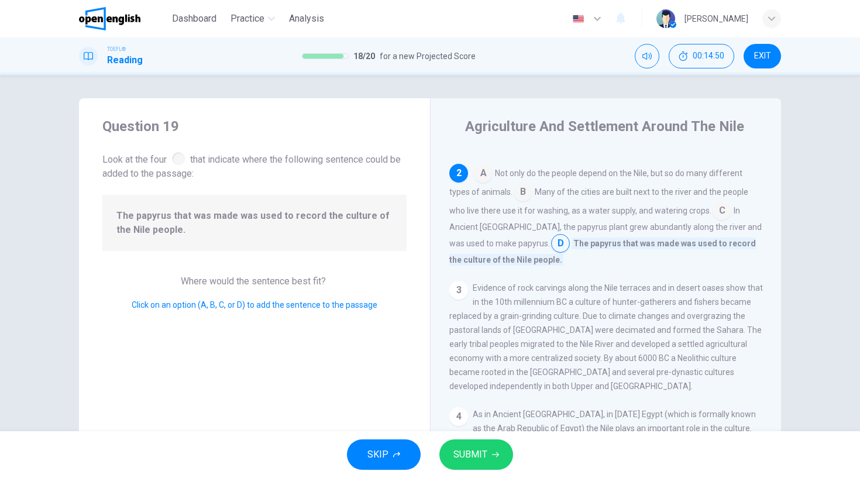
click at [492, 456] on icon "button" at bounding box center [495, 454] width 7 height 7
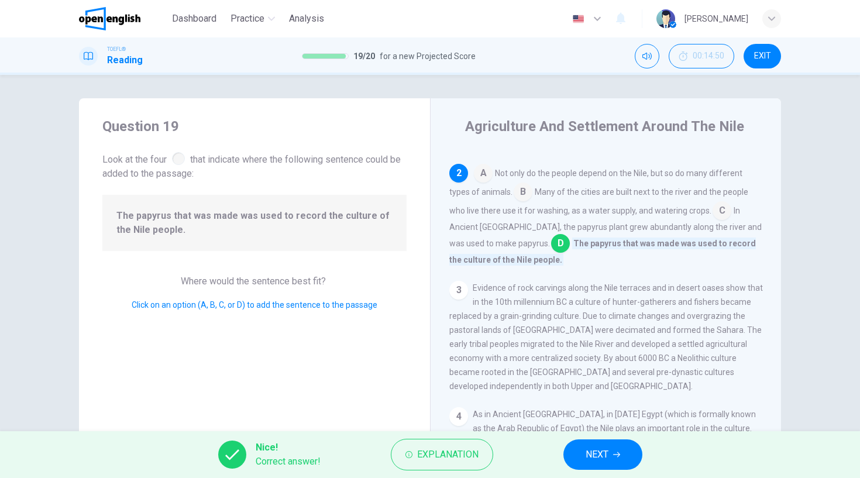
click at [593, 447] on span "NEXT" at bounding box center [596, 454] width 23 height 16
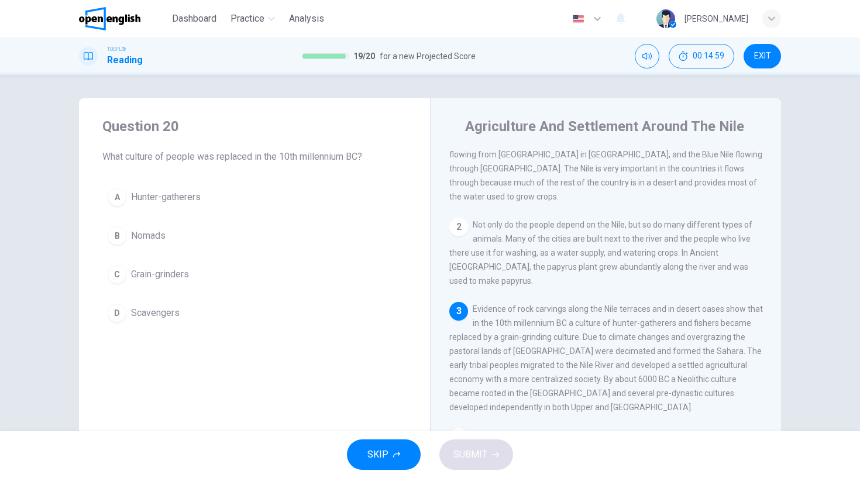
scroll to position [47, 0]
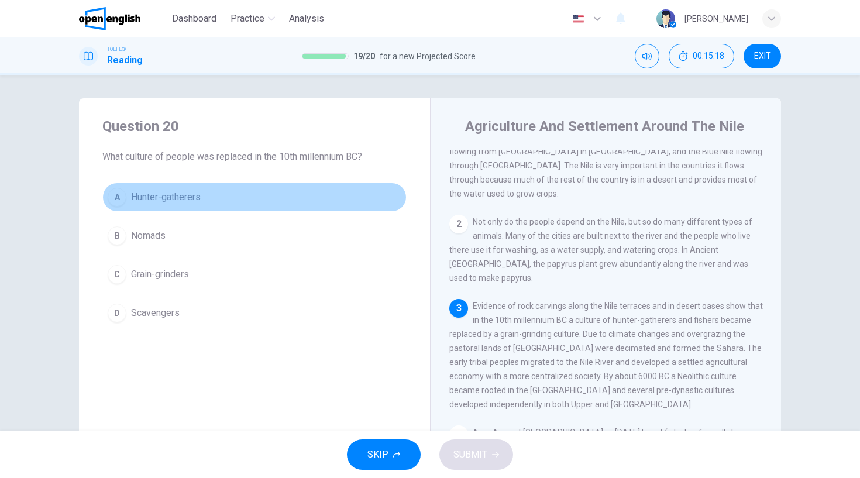
click at [110, 195] on div "A" at bounding box center [117, 197] width 19 height 19
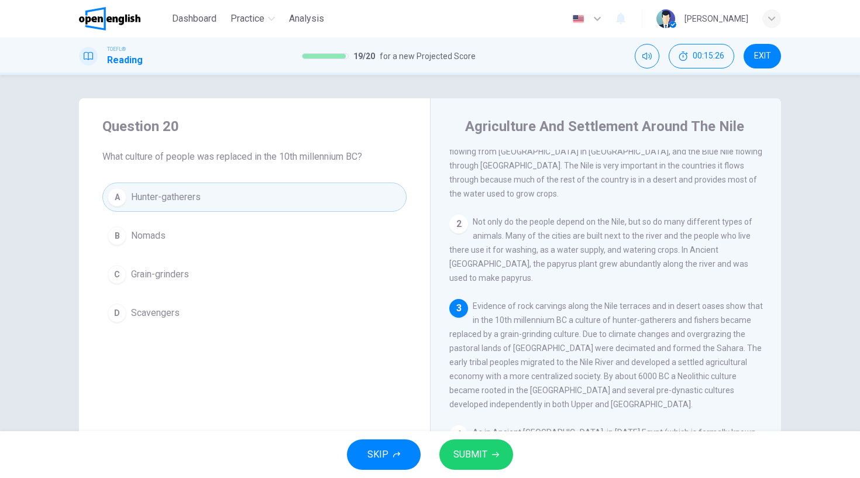
click at [496, 455] on icon "button" at bounding box center [495, 454] width 7 height 7
